Goal: Task Accomplishment & Management: Complete application form

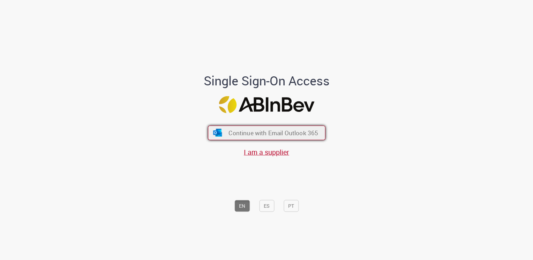
click at [280, 129] on button "Continue with Email Outlook 365" at bounding box center [267, 133] width 118 height 15
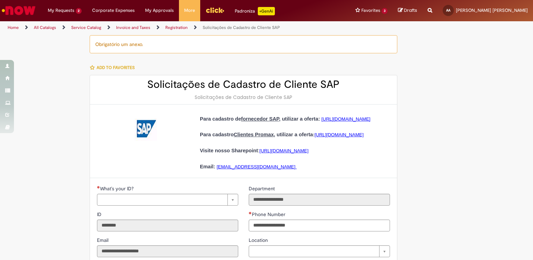
type input "**********"
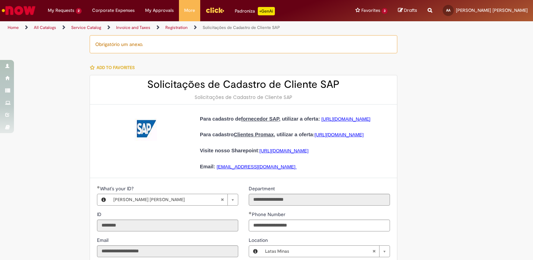
type input "**********"
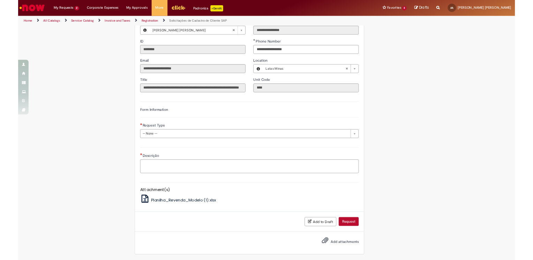
scroll to position [206, 0]
